Goal: Find specific page/section: Find specific page/section

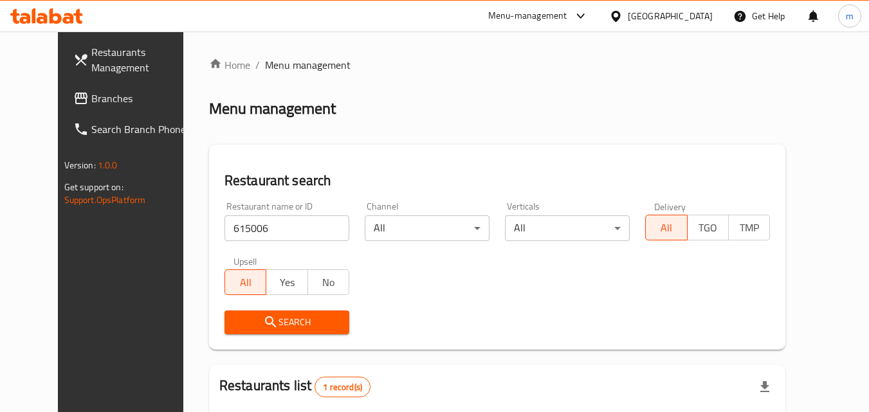
scroll to position [150, 0]
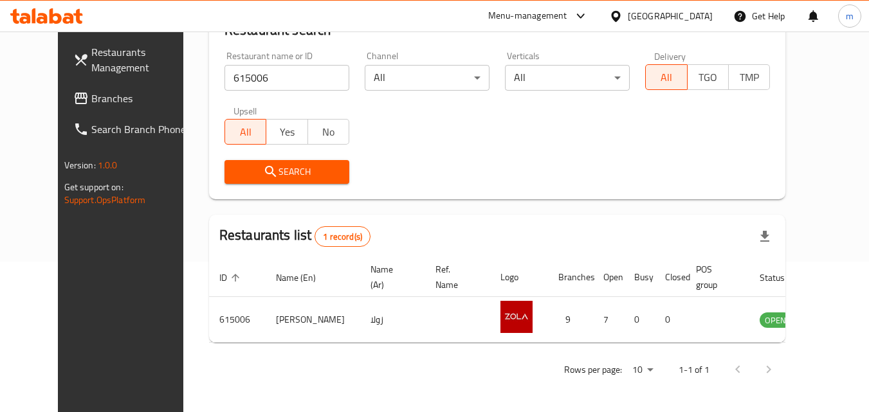
click at [627, 14] on div at bounding box center [618, 16] width 19 height 14
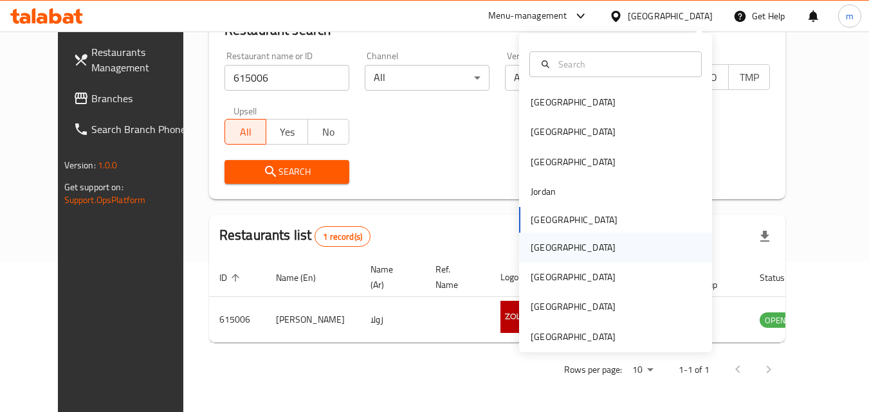
click at [534, 248] on div "[GEOGRAPHIC_DATA]" at bounding box center [572, 247] width 85 height 14
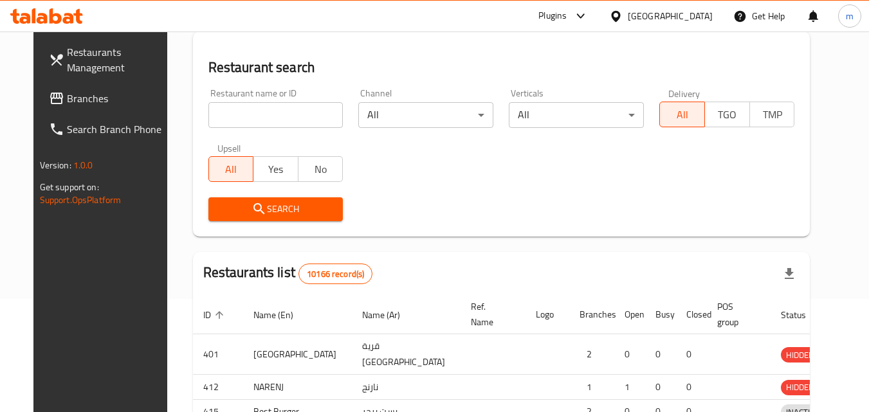
scroll to position [150, 0]
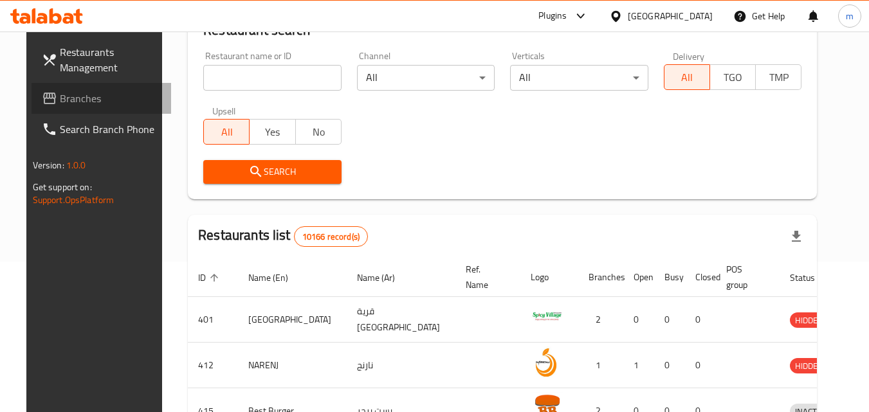
click at [60, 95] on span "Branches" at bounding box center [111, 98] width 102 height 15
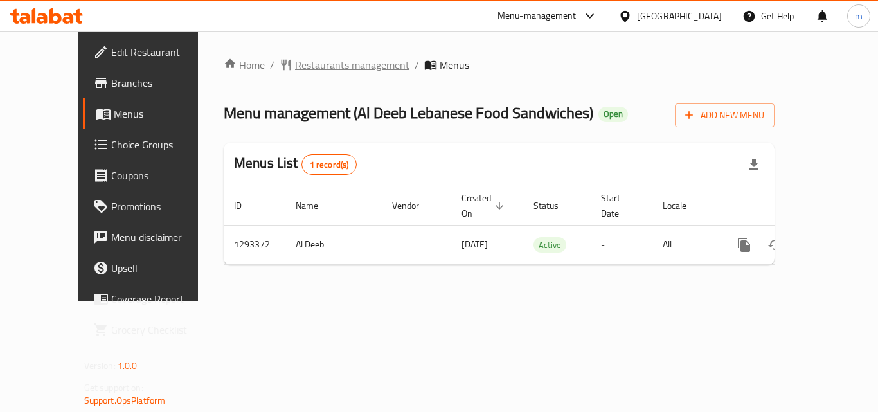
click at [327, 68] on span "Restaurants management" at bounding box center [352, 64] width 114 height 15
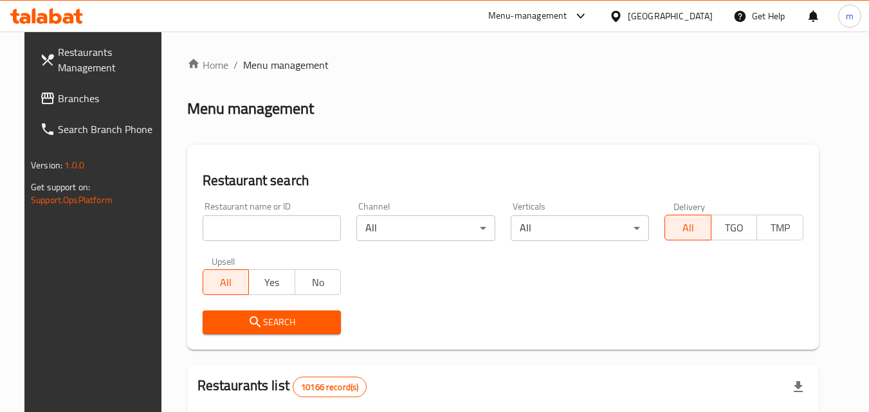
click at [274, 222] on input "search" at bounding box center [272, 228] width 139 height 26
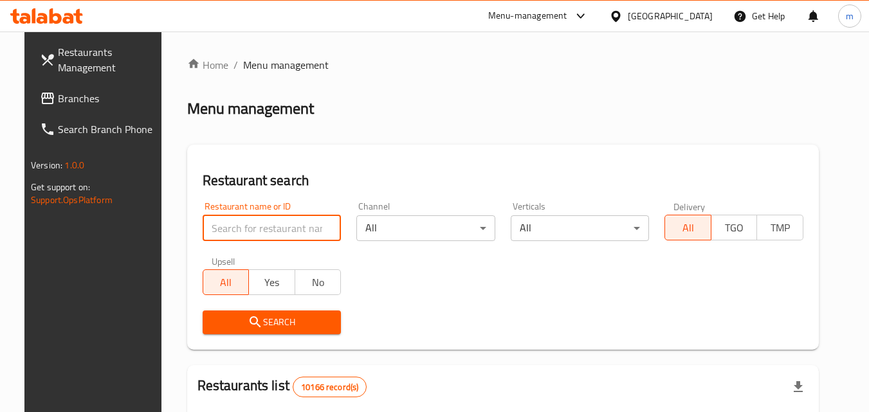
paste input "699494"
type input "699494"
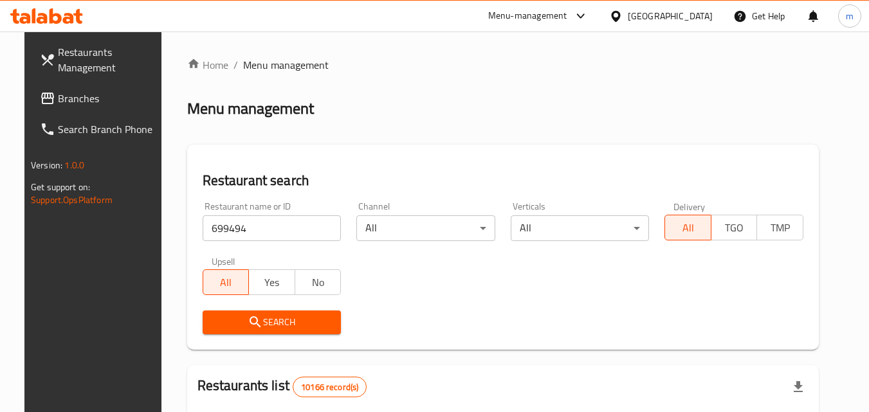
click at [298, 324] on span "Search" at bounding box center [272, 322] width 118 height 16
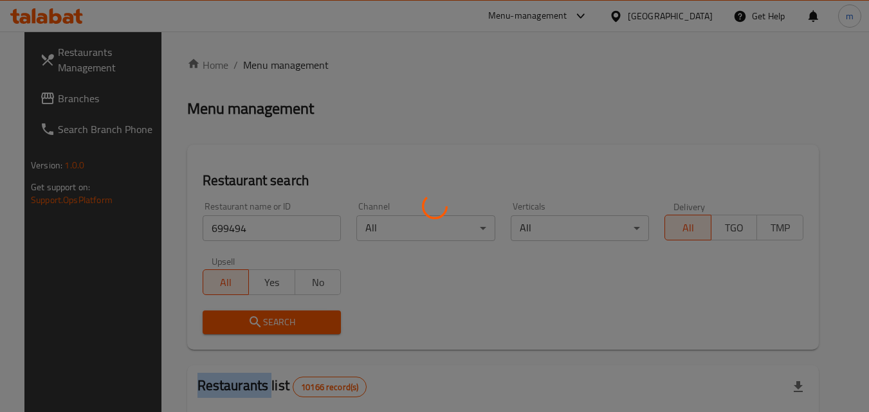
click at [298, 324] on div at bounding box center [434, 206] width 869 height 412
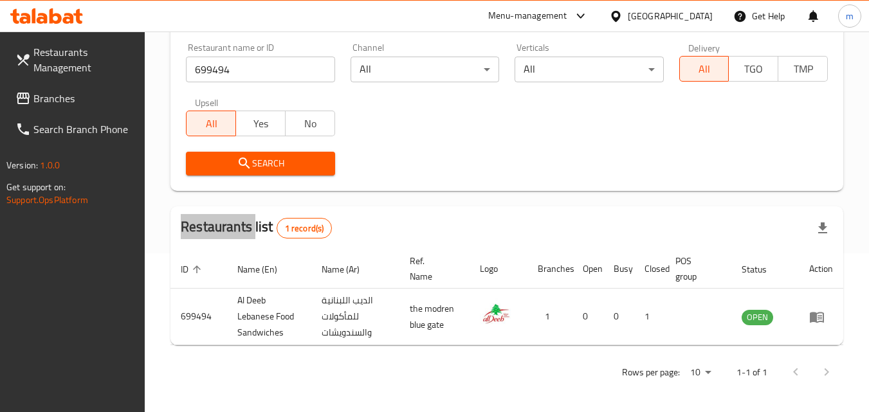
scroll to position [161, 0]
